Goal: Task Accomplishment & Management: Manage account settings

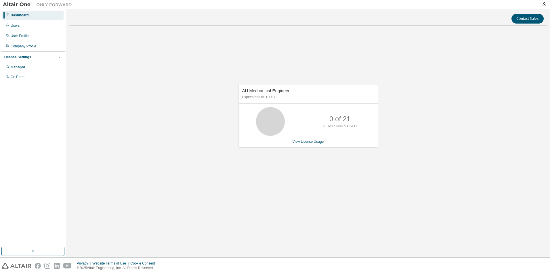
click at [264, 90] on span "AU Mechanical Engineer" at bounding box center [265, 90] width 47 height 5
click at [245, 91] on span "AU Mechanical Engineer" at bounding box center [265, 90] width 47 height 5
click at [5, 14] on div "Dashboard" at bounding box center [32, 15] width 61 height 9
click at [8, 14] on icon at bounding box center [7, 14] width 3 height 3
click at [16, 25] on div "Users" at bounding box center [15, 25] width 9 height 5
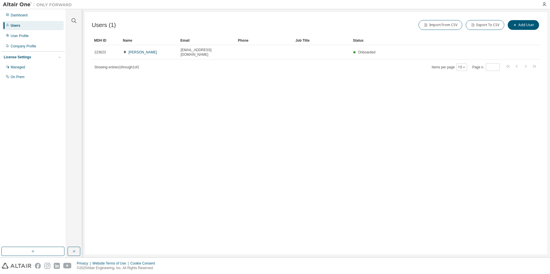
click at [22, 57] on div "License Settings" at bounding box center [17, 57] width 27 height 5
click at [26, 57] on div "License Settings" at bounding box center [17, 57] width 27 height 5
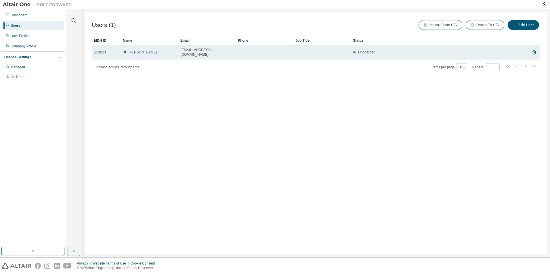
click at [135, 51] on link "[PERSON_NAME]" at bounding box center [143, 52] width 28 height 4
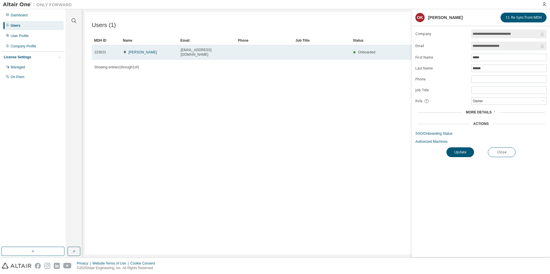
click at [190, 51] on span "[EMAIL_ADDRESS][DOMAIN_NAME]" at bounding box center [207, 52] width 52 height 9
click at [101, 50] on span "223623" at bounding box center [100, 52] width 12 height 5
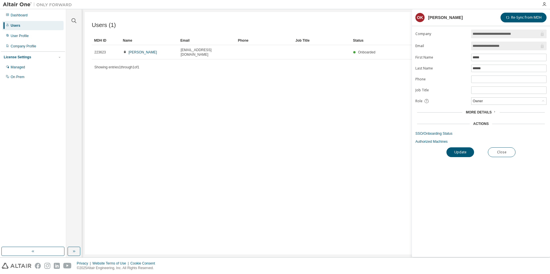
click at [289, 186] on div "Users (1) Import From CSV Export To CSV Add User Clear Load Save Save As Field …" at bounding box center [316, 133] width 462 height 243
click at [30, 16] on div "Dashboard" at bounding box center [32, 15] width 61 height 9
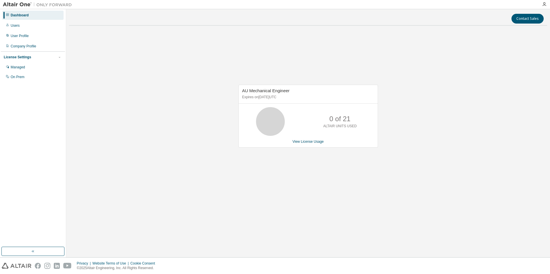
click at [24, 57] on div "License Settings" at bounding box center [17, 57] width 27 height 5
click at [58, 57] on icon "button" at bounding box center [59, 57] width 3 height 3
click at [19, 65] on div "Managed" at bounding box center [32, 67] width 61 height 9
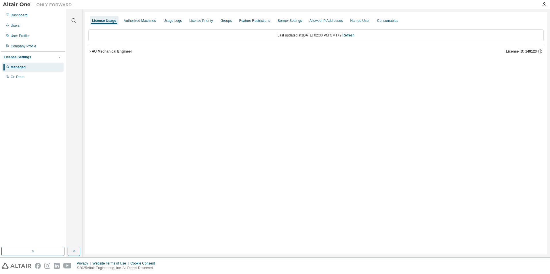
click at [96, 52] on div "AU Mechanical Engineer" at bounding box center [112, 51] width 40 height 5
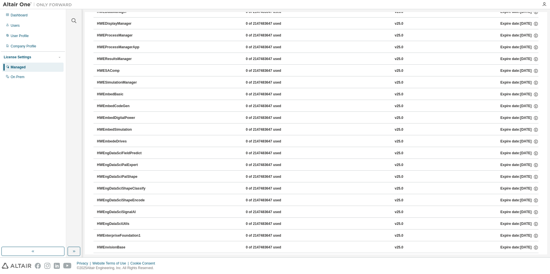
scroll to position [575, 0]
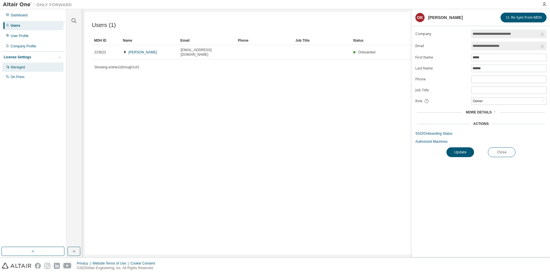
click at [22, 69] on div "Managed" at bounding box center [18, 67] width 14 height 5
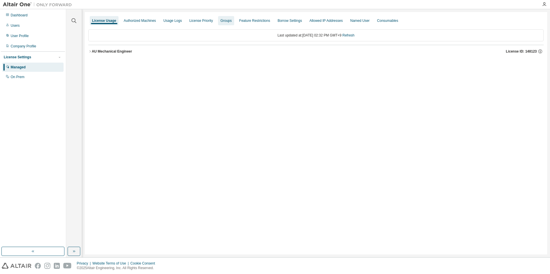
click at [221, 20] on div "Groups" at bounding box center [225, 20] width 11 height 5
